Goal: Communication & Community: Answer question/provide support

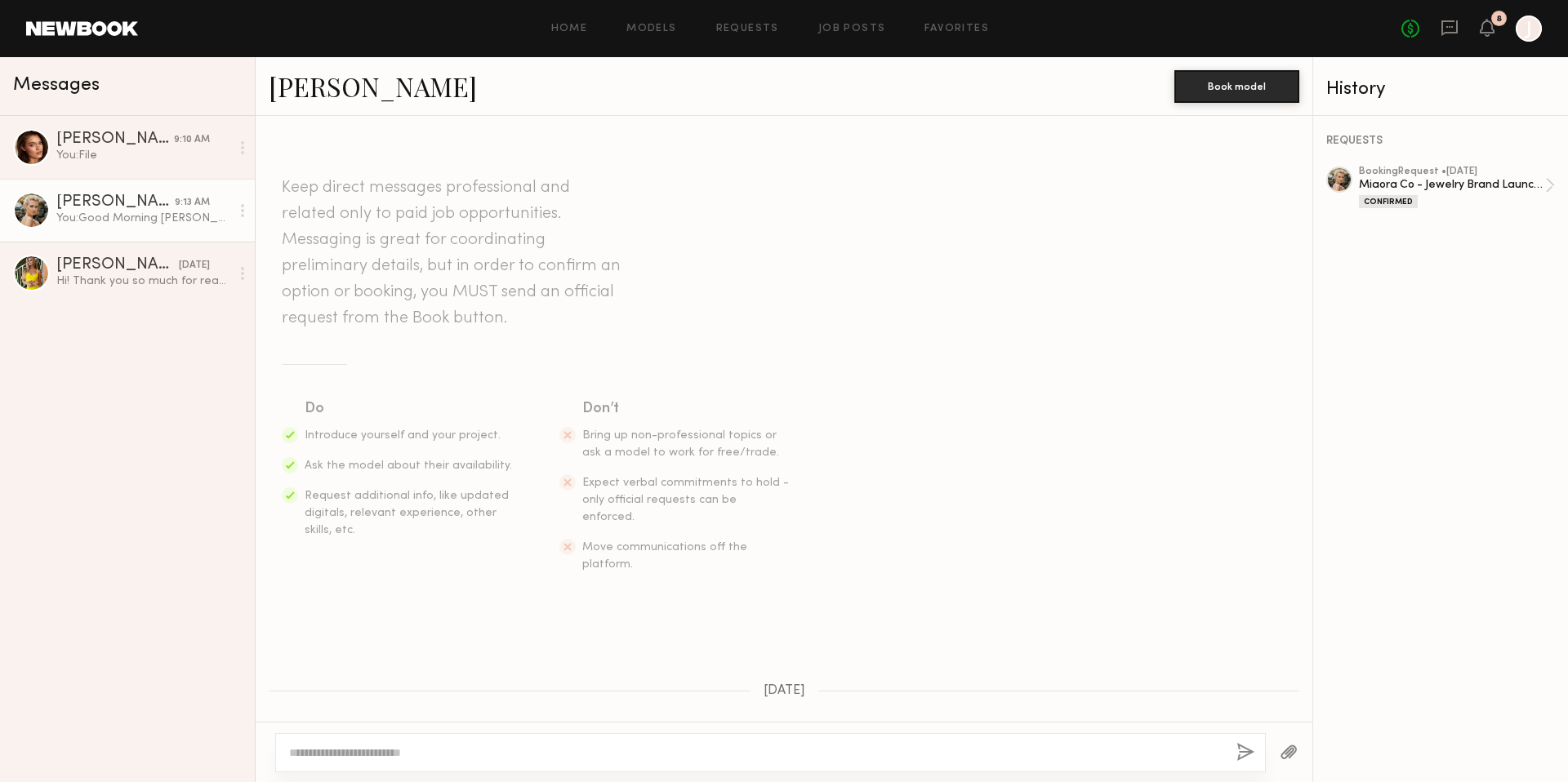
scroll to position [2801, 0]
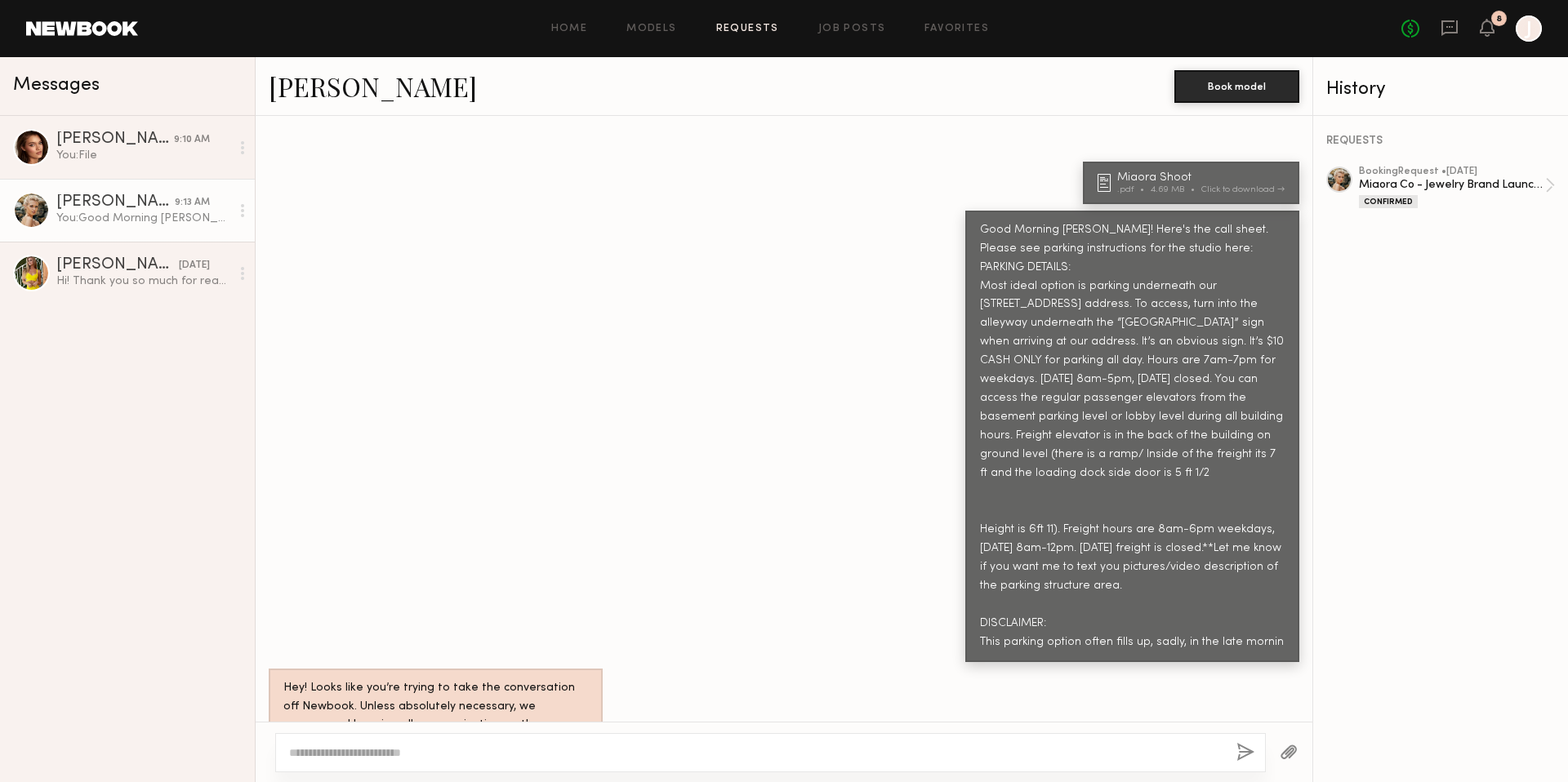
click at [760, 24] on link "Requests" at bounding box center [747, 29] width 62 height 11
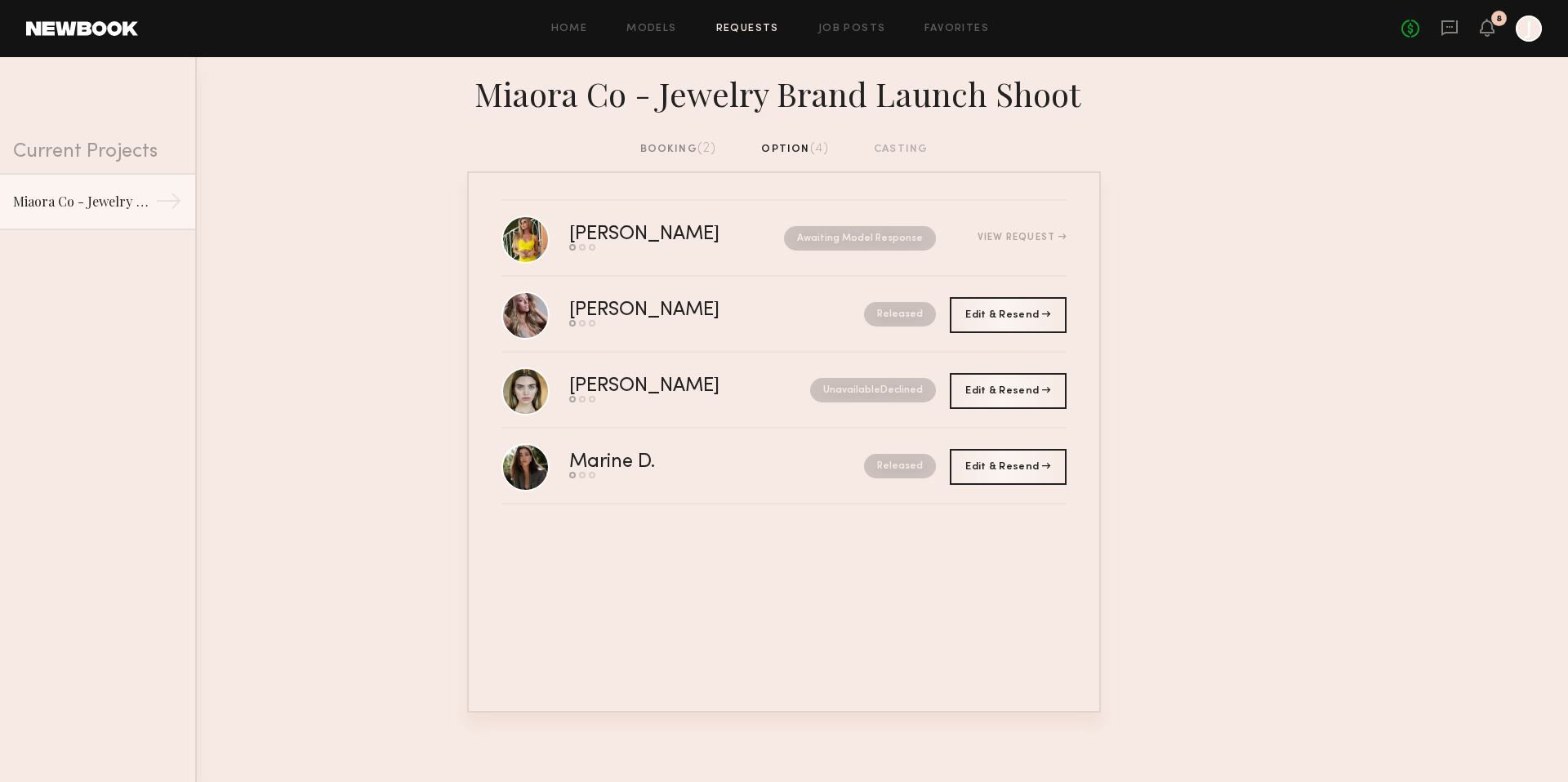
click at [659, 147] on div "booking (2)" at bounding box center [678, 150] width 76 height 18
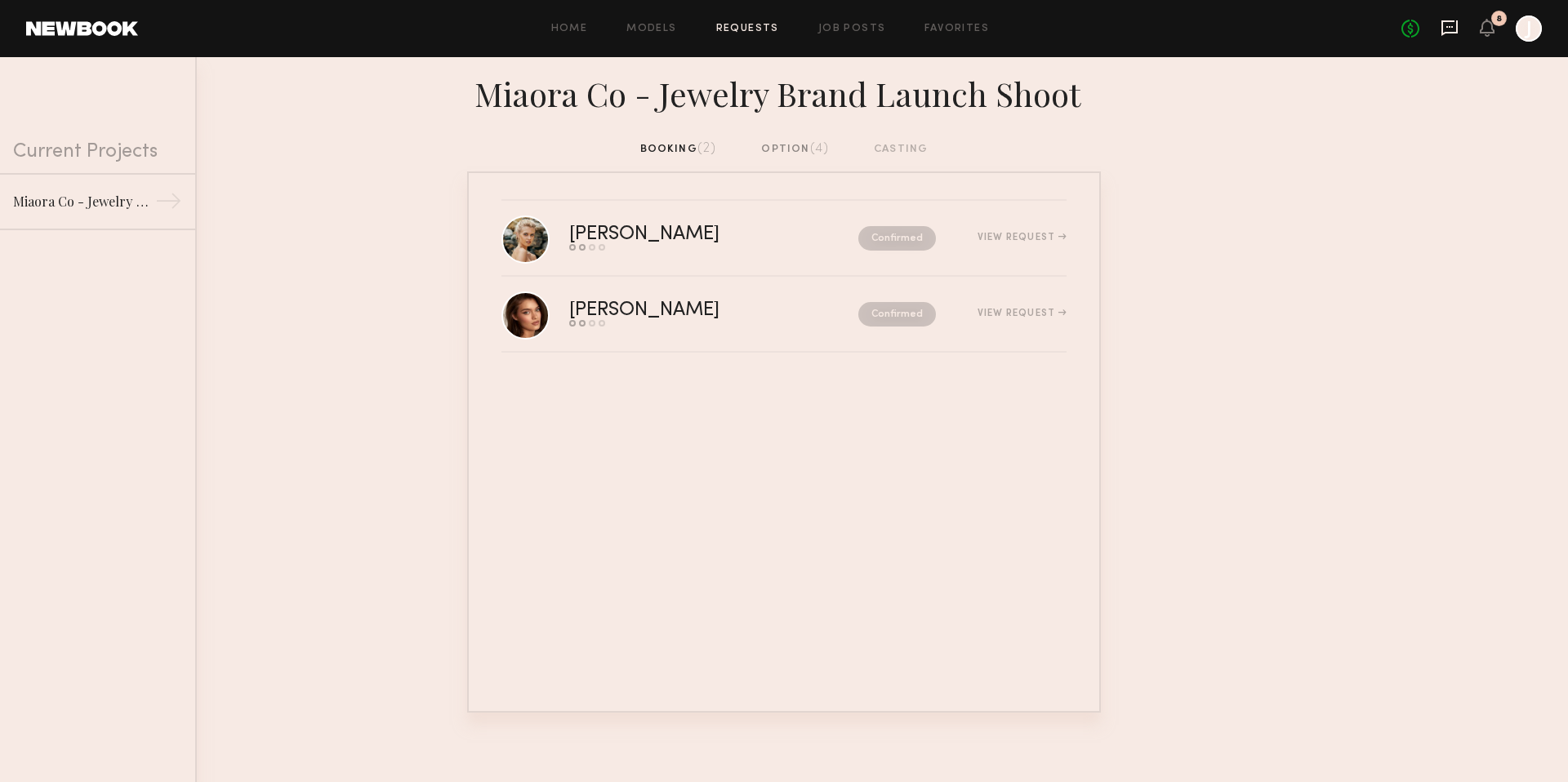
click at [1457, 30] on icon at bounding box center [1450, 28] width 16 height 16
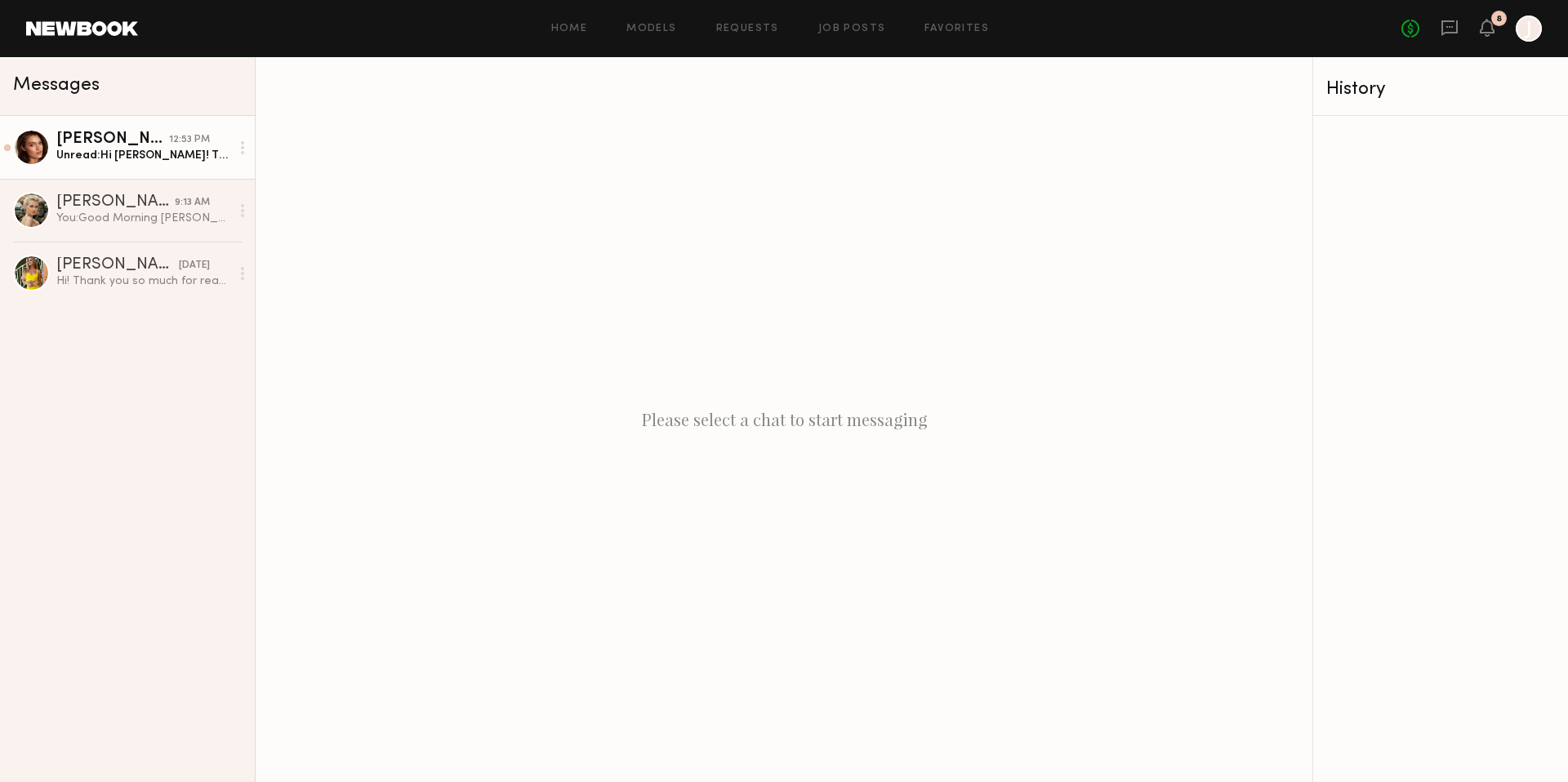
click at [137, 153] on div "Unread: Hi [PERSON_NAME]! Thank you, everything is well received and see you [D…" at bounding box center [144, 155] width 174 height 16
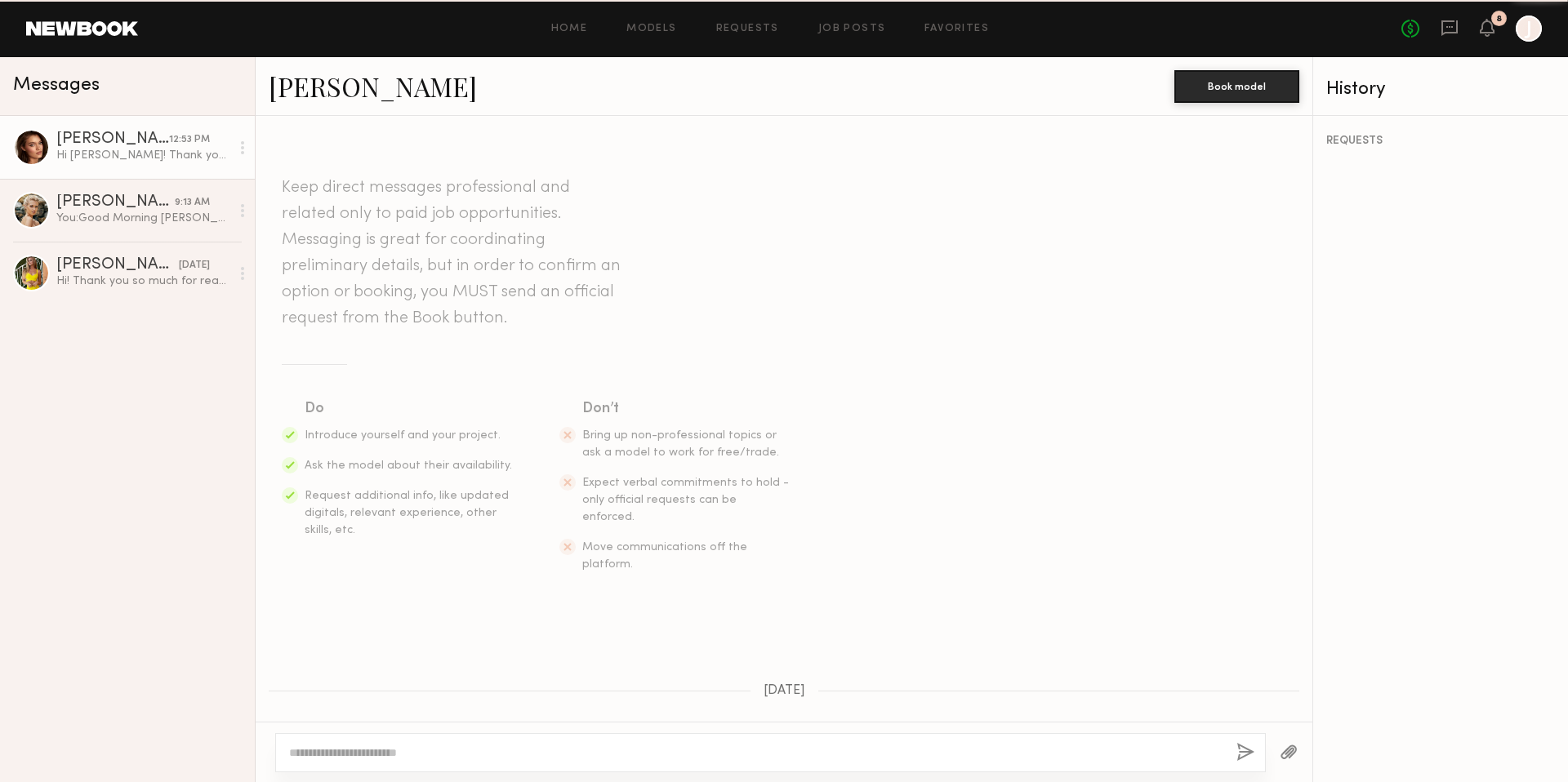
scroll to position [2635, 0]
